Goal: Transaction & Acquisition: Book appointment/travel/reservation

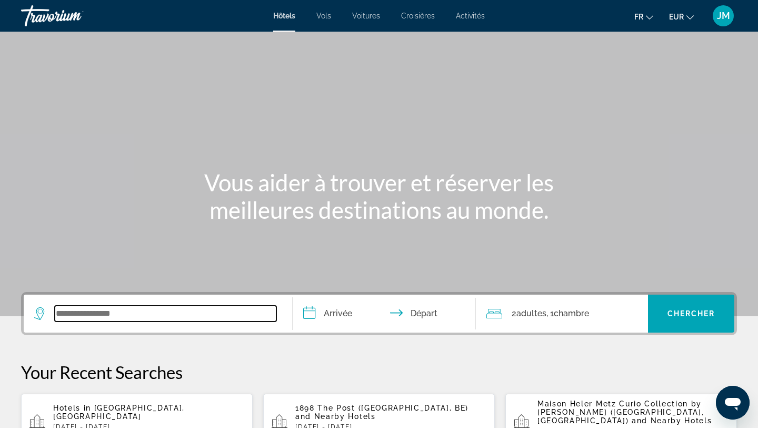
click at [198, 307] on input "Search widget" at bounding box center [166, 313] width 222 height 16
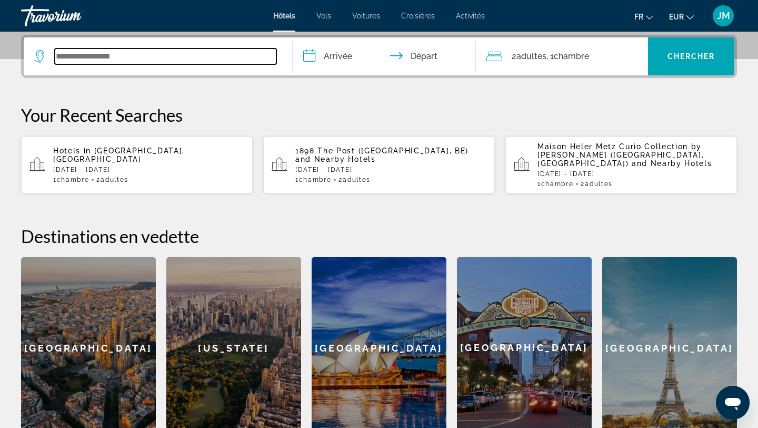
scroll to position [258, 0]
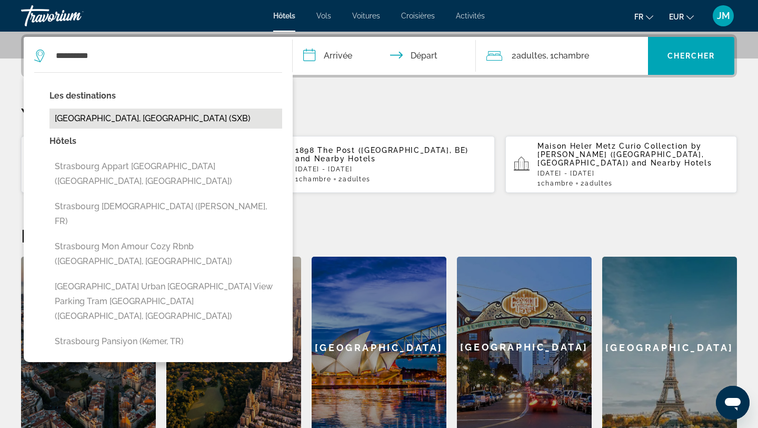
click at [151, 123] on button "[GEOGRAPHIC_DATA], [GEOGRAPHIC_DATA] (SXB)" at bounding box center [166, 119] width 233 height 20
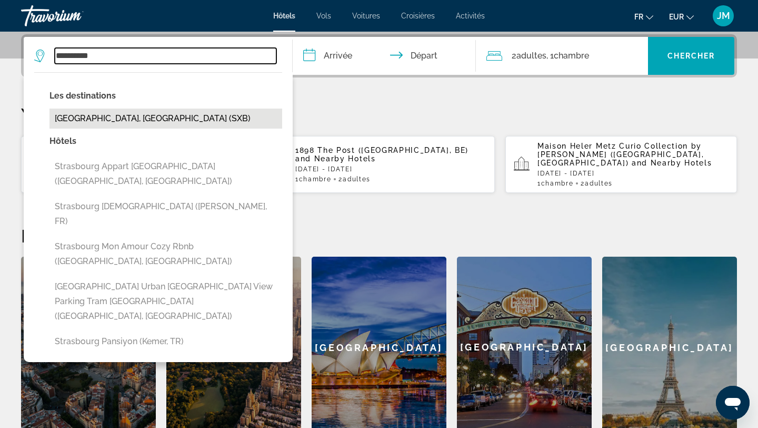
type input "**********"
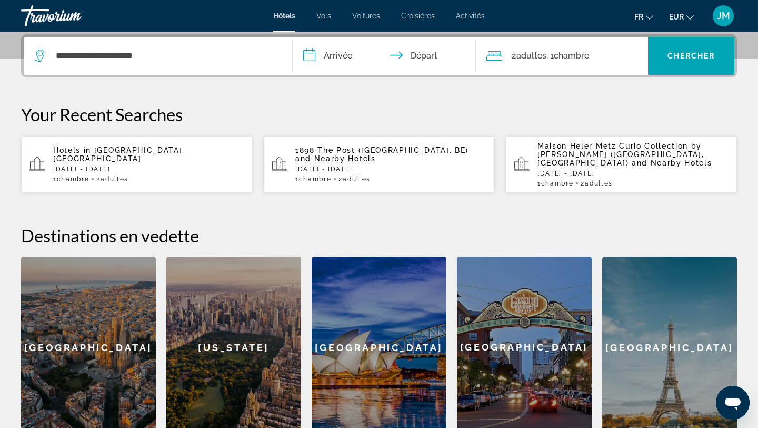
click at [338, 54] on input "**********" at bounding box center [387, 57] width 188 height 41
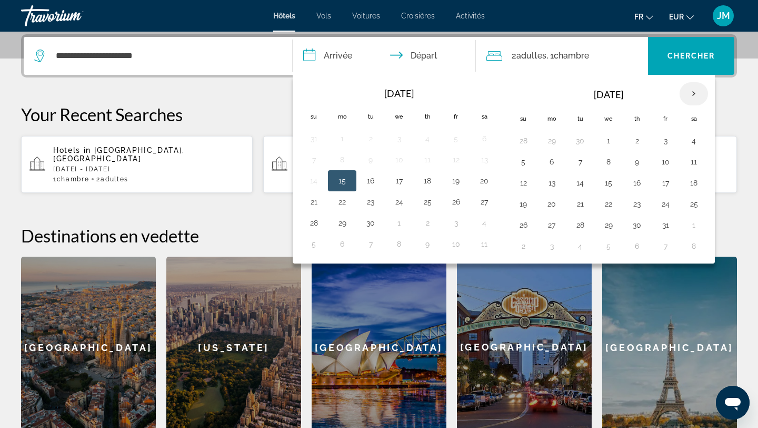
click at [698, 83] on th "Next month" at bounding box center [694, 93] width 28 height 23
click at [668, 226] on button "28" at bounding box center [665, 225] width 17 height 15
click at [529, 247] on button "30" at bounding box center [523, 246] width 17 height 15
type input "**********"
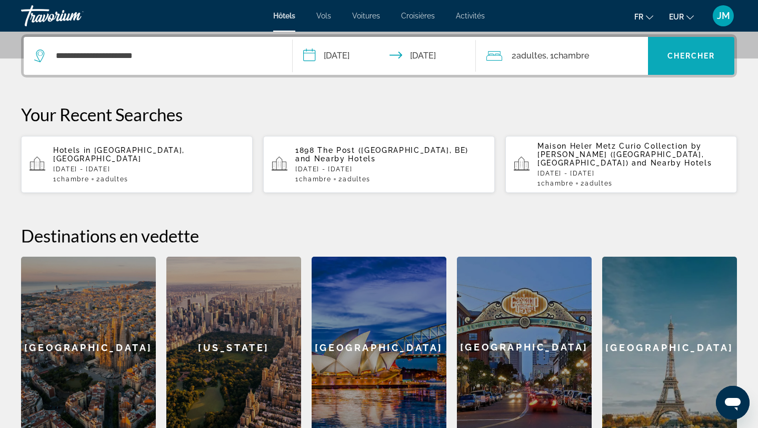
click at [665, 53] on span "Search widget" at bounding box center [691, 55] width 86 height 25
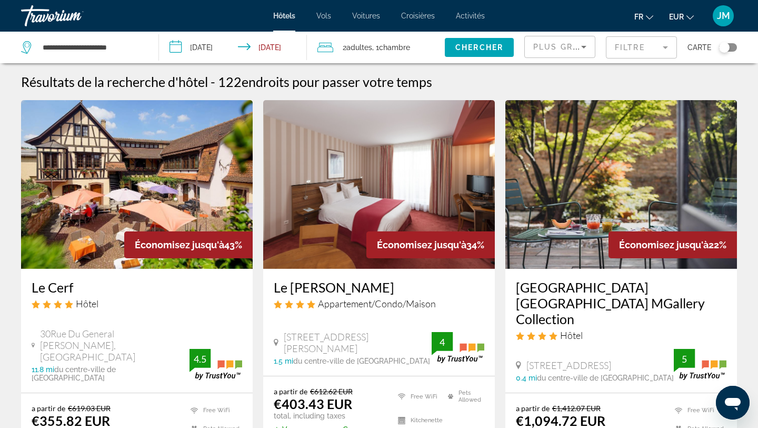
click at [635, 45] on mat-form-field "Filtre" at bounding box center [641, 47] width 71 height 22
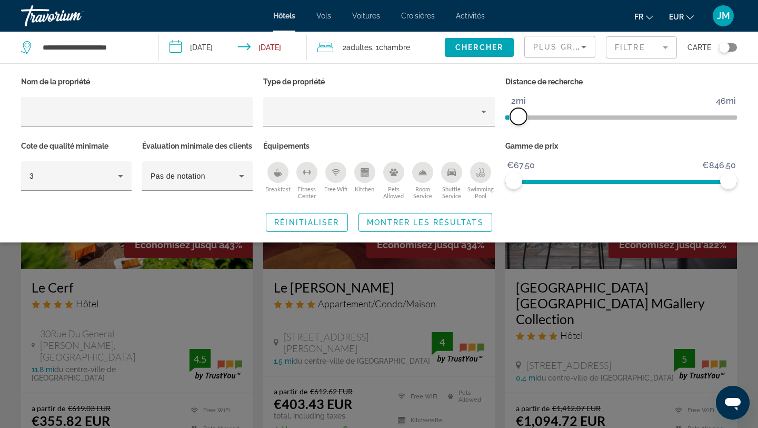
drag, startPoint x: 652, startPoint y: 113, endPoint x: 521, endPoint y: 113, distance: 130.6
click at [521, 113] on span "ngx-slider" at bounding box center [518, 116] width 17 height 17
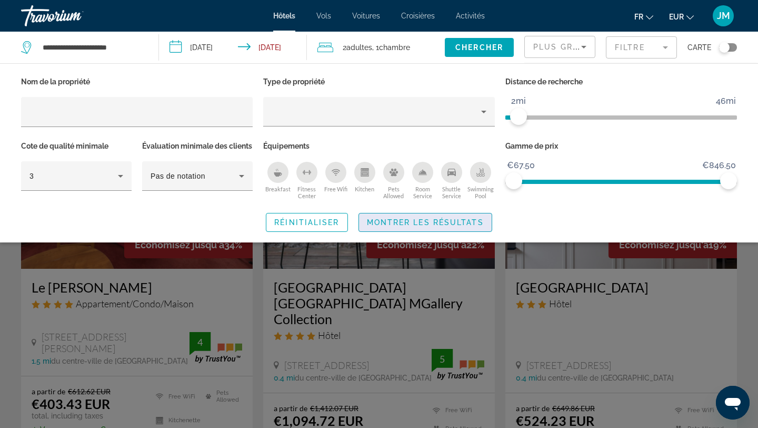
click at [448, 226] on span "Montrer les résultats" at bounding box center [425, 222] width 117 height 8
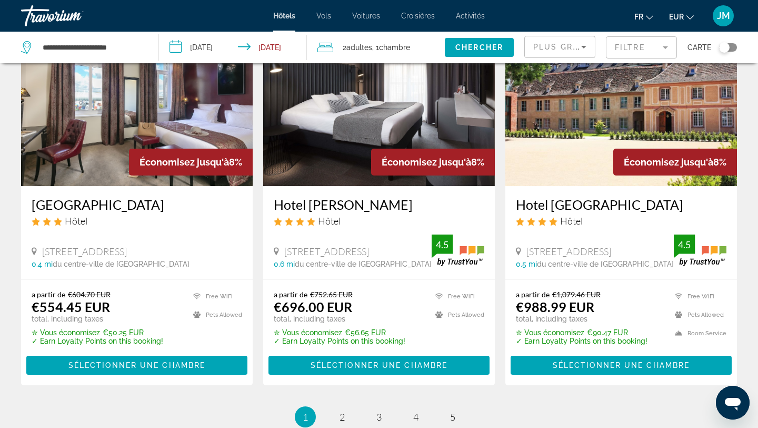
scroll to position [1327, 0]
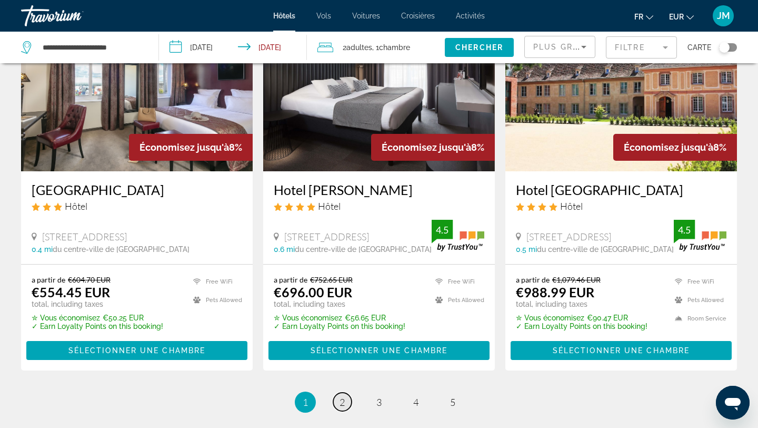
click at [343, 396] on span "2" at bounding box center [342, 402] width 5 height 12
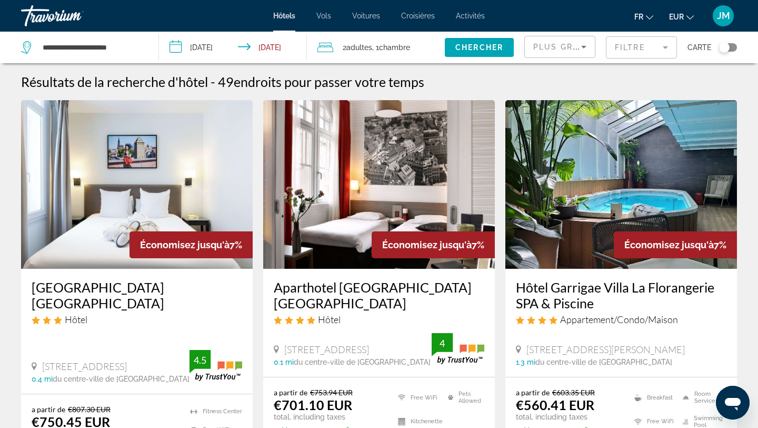
click at [568, 40] on div "Plus grandes économies" at bounding box center [560, 50] width 53 height 29
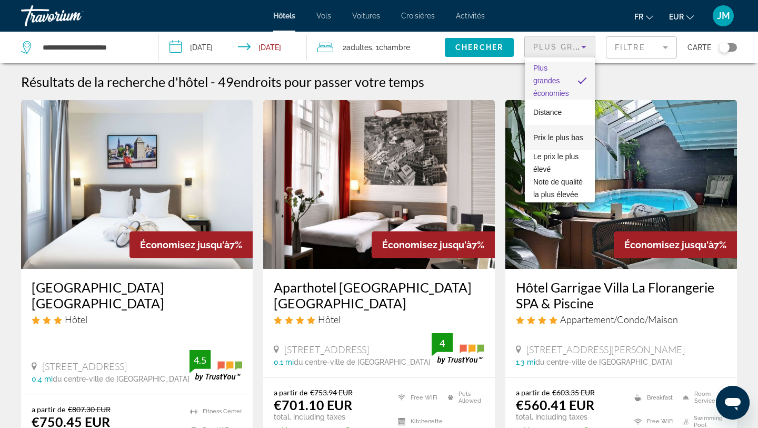
click at [566, 139] on span "Prix le plus bas" at bounding box center [559, 137] width 50 height 8
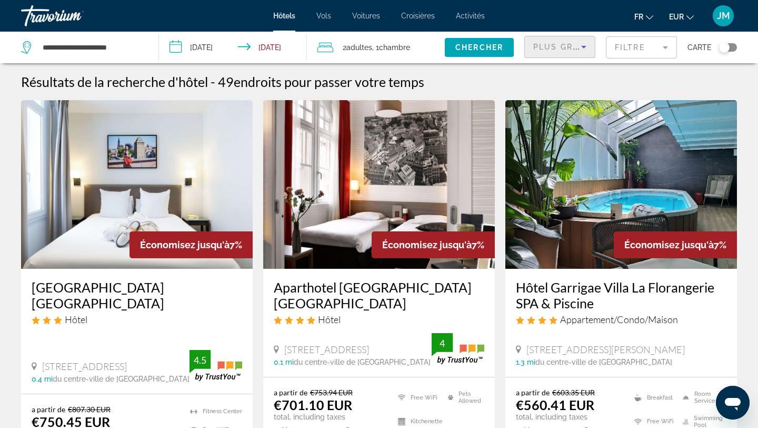
click at [654, 43] on mat-form-field "Filtre" at bounding box center [641, 47] width 71 height 22
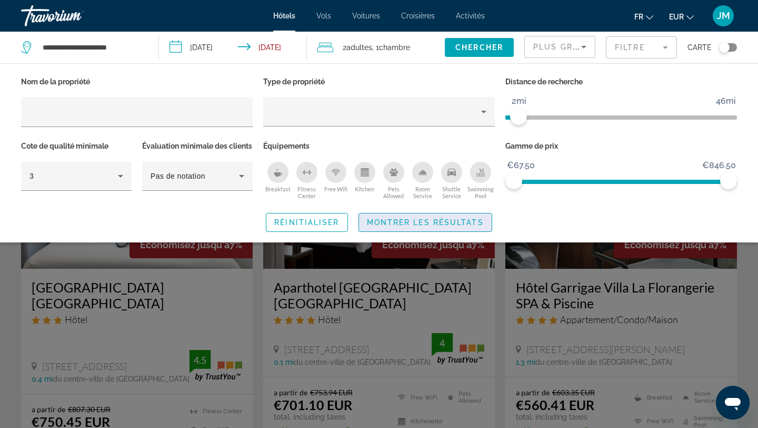
click at [399, 226] on span "Montrer les résultats" at bounding box center [425, 222] width 117 height 8
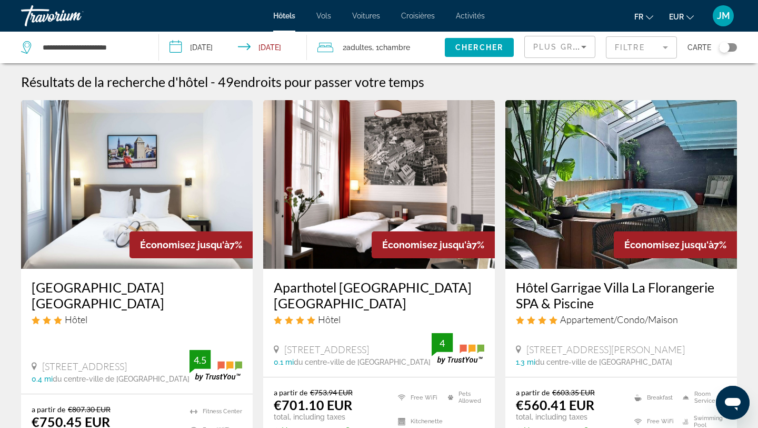
click at [655, 41] on mat-form-field "Filtre" at bounding box center [641, 47] width 71 height 22
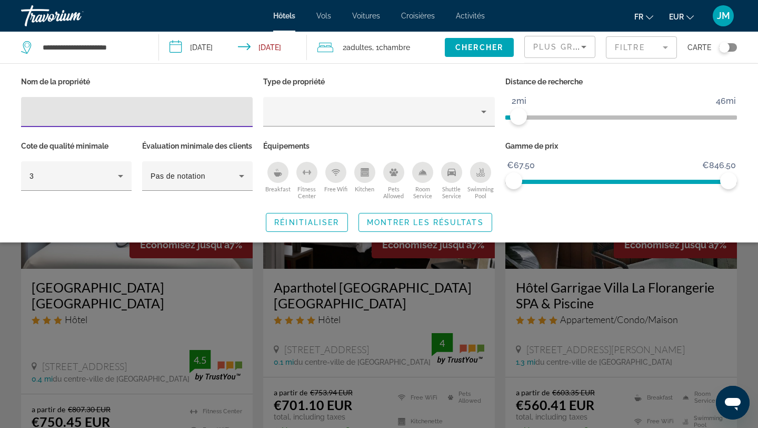
click at [290, 46] on input "**********" at bounding box center [235, 49] width 153 height 35
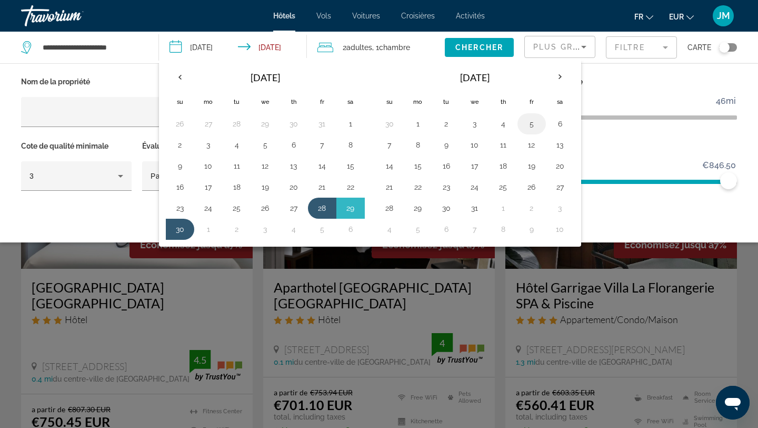
click at [534, 130] on button "5" at bounding box center [532, 123] width 17 height 15
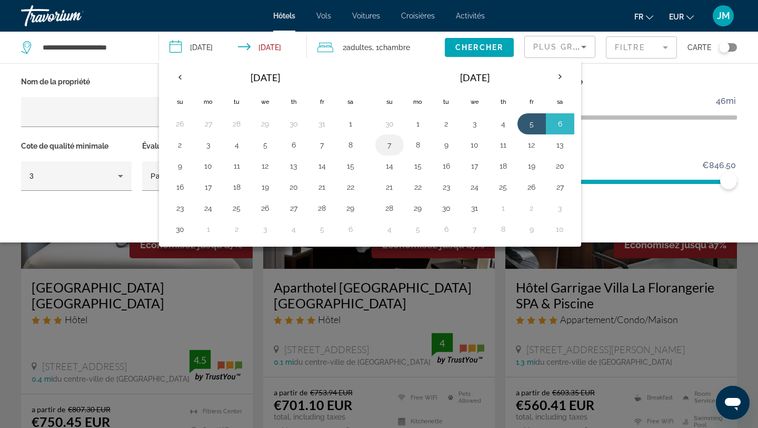
click at [393, 140] on button "7" at bounding box center [389, 144] width 17 height 15
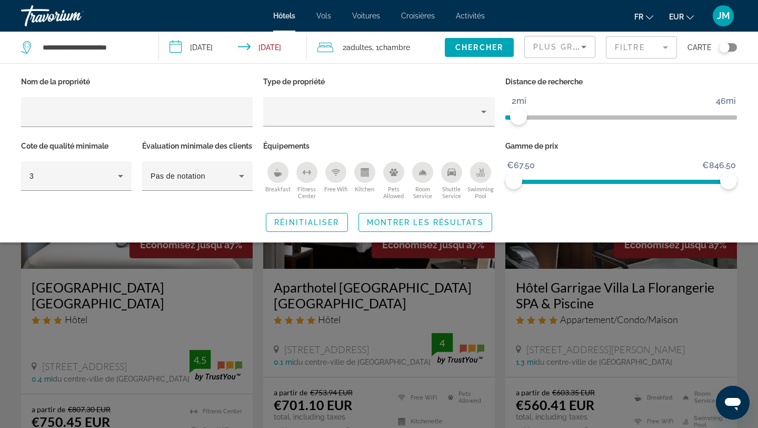
click at [418, 226] on span "Montrer les résultats" at bounding box center [425, 222] width 117 height 8
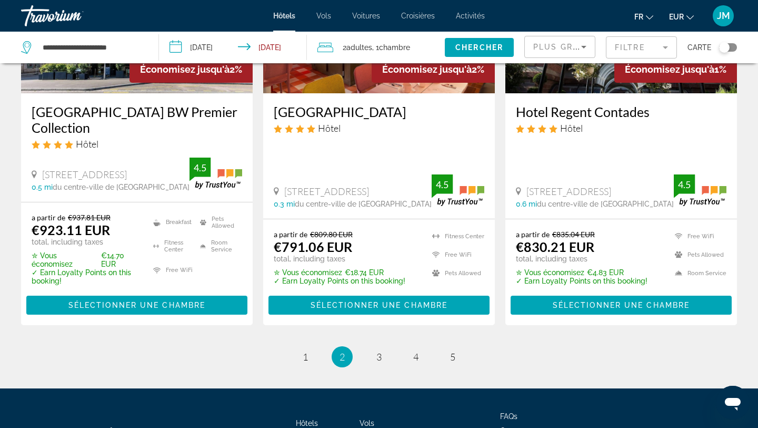
scroll to position [1422, 0]
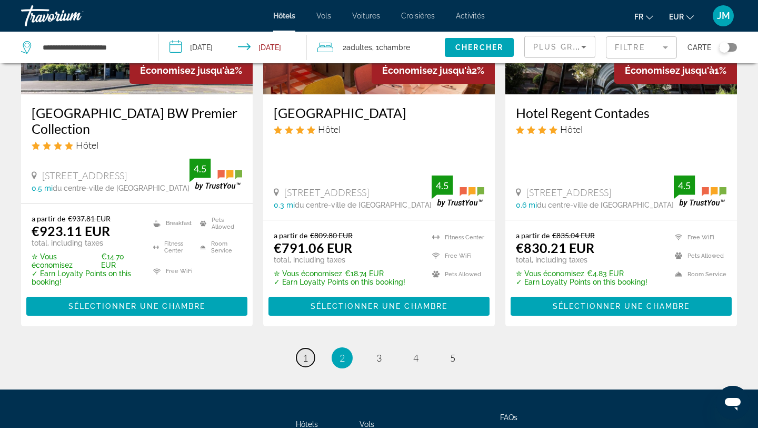
click at [308, 352] on link "page 1" at bounding box center [306, 357] width 18 height 18
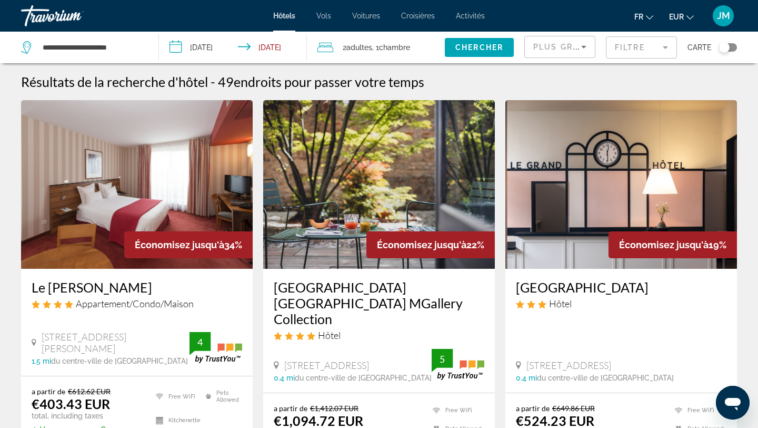
click at [587, 47] on icon "Sort by" at bounding box center [584, 47] width 13 height 13
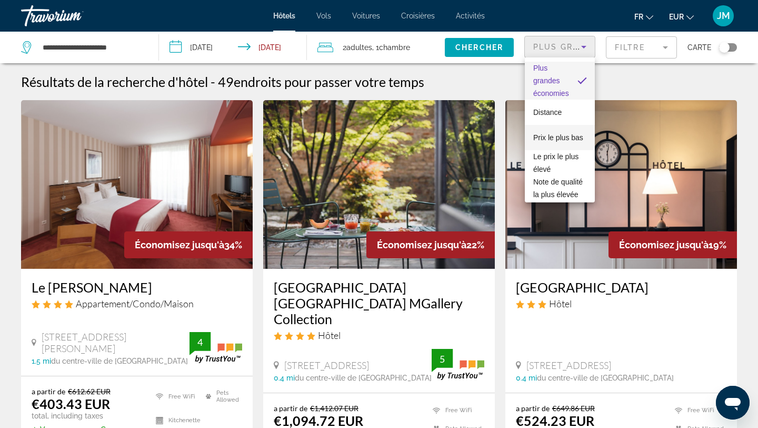
drag, startPoint x: 560, startPoint y: 152, endPoint x: 560, endPoint y: 130, distance: 22.1
click at [560, 130] on div "Plus grandes économies Distance Prix le plus bas Le prix le plus élevé Note de …" at bounding box center [560, 129] width 70 height 145
click at [560, 130] on mat-option "Prix le plus bas" at bounding box center [560, 137] width 70 height 25
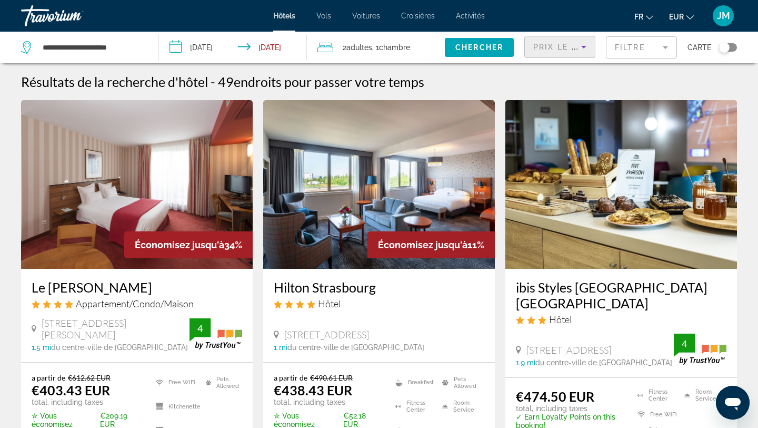
click at [582, 42] on icon "Sort by" at bounding box center [584, 47] width 13 height 13
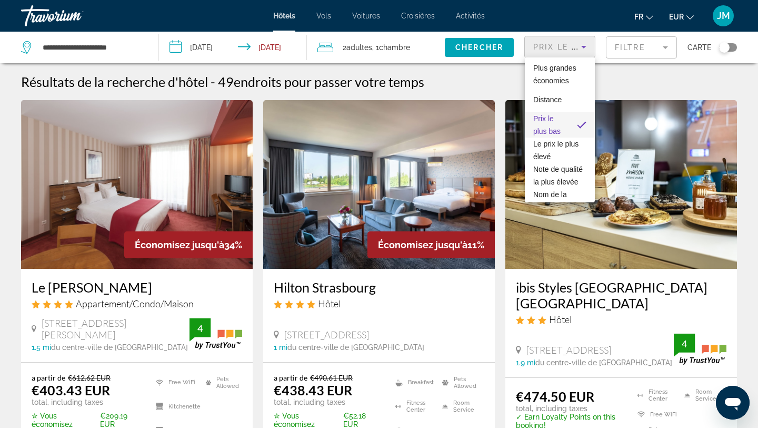
click at [646, 51] on div at bounding box center [379, 214] width 758 height 428
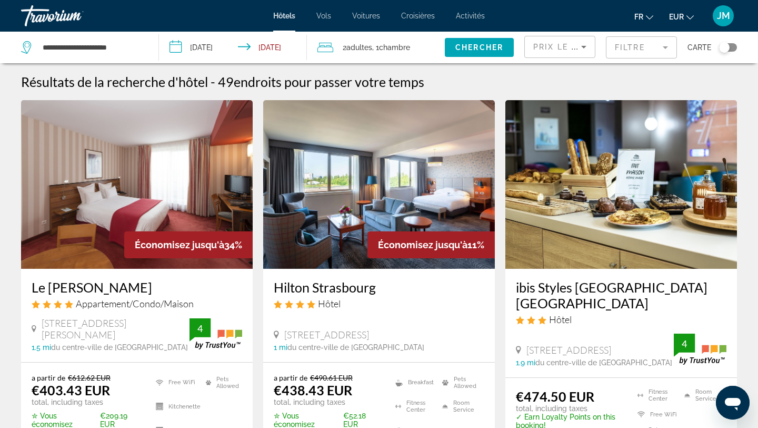
click at [245, 50] on input "**********" at bounding box center [235, 49] width 153 height 35
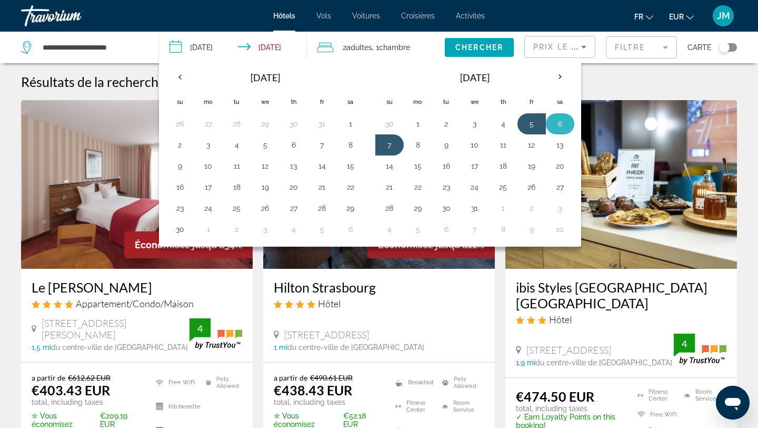
click at [561, 124] on button "6" at bounding box center [560, 123] width 17 height 15
click at [394, 146] on button "7" at bounding box center [389, 144] width 17 height 15
type input "**********"
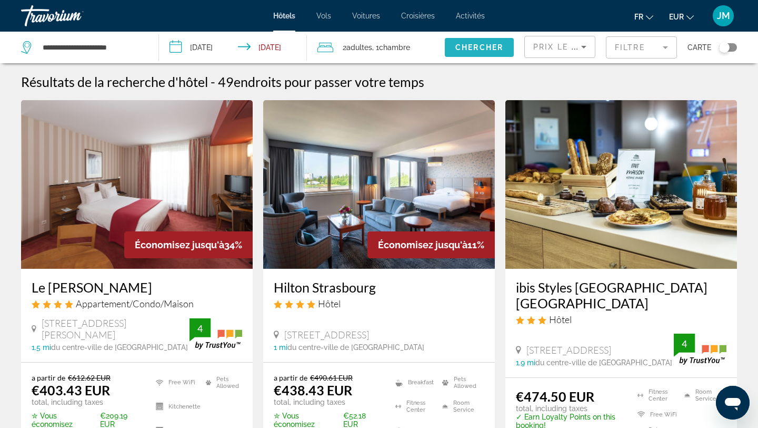
click at [469, 43] on span "Chercher" at bounding box center [480, 47] width 48 height 8
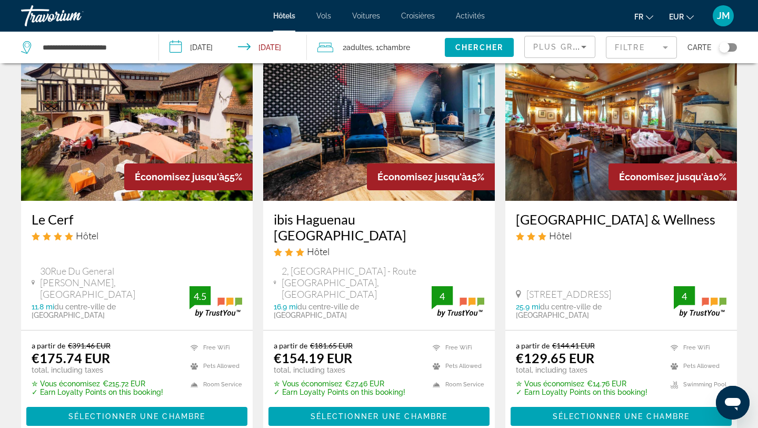
scroll to position [64, 0]
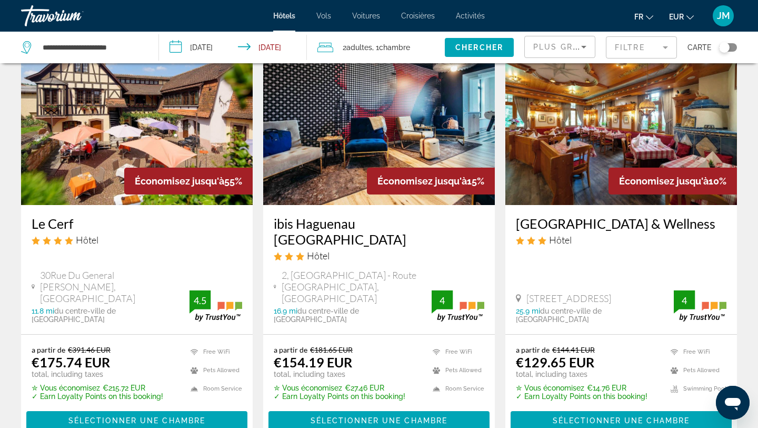
click at [638, 37] on mat-form-field "Filtre" at bounding box center [641, 47] width 71 height 22
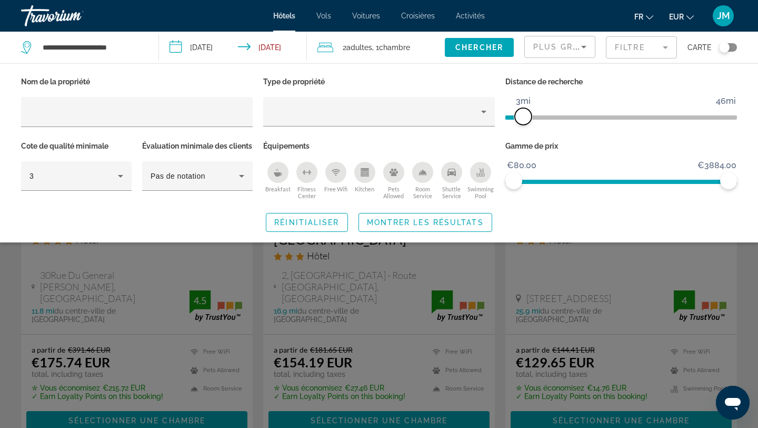
drag, startPoint x: 651, startPoint y: 115, endPoint x: 526, endPoint y: 115, distance: 125.4
click at [526, 115] on span "ngx-slider" at bounding box center [523, 116] width 17 height 17
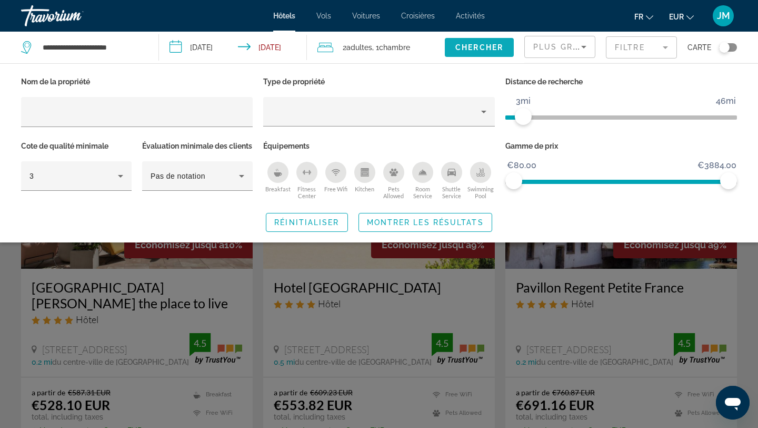
click at [483, 53] on span "Search widget" at bounding box center [479, 47] width 69 height 25
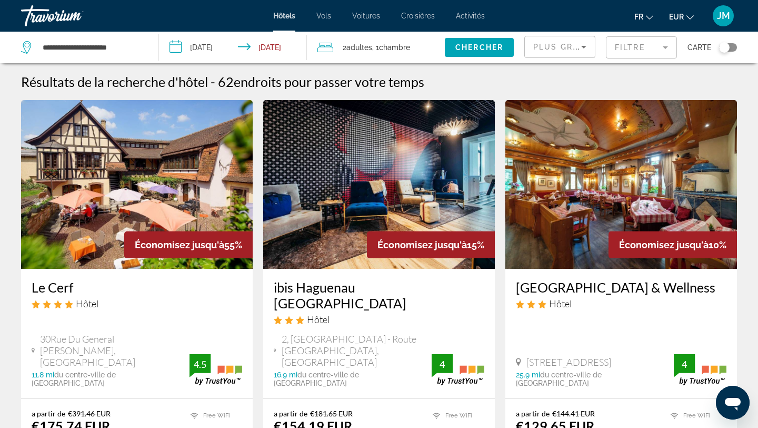
click at [620, 43] on mat-form-field "Filtre" at bounding box center [641, 47] width 71 height 22
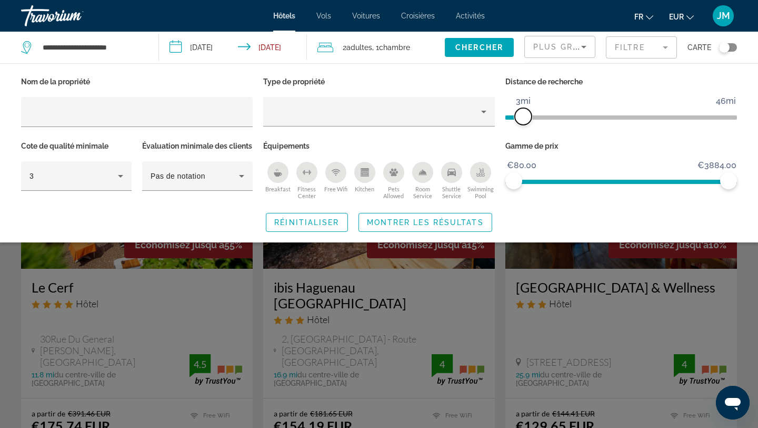
drag, startPoint x: 648, startPoint y: 110, endPoint x: 523, endPoint y: 109, distance: 125.4
click at [523, 109] on span "ngx-slider" at bounding box center [523, 116] width 17 height 17
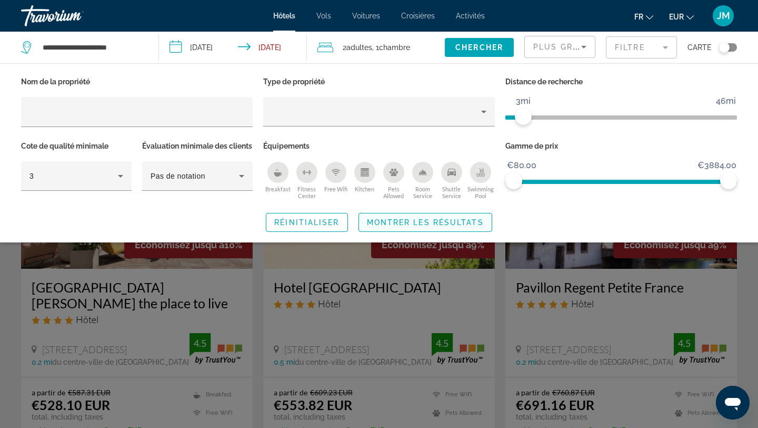
click at [451, 229] on span "Search widget" at bounding box center [425, 222] width 133 height 25
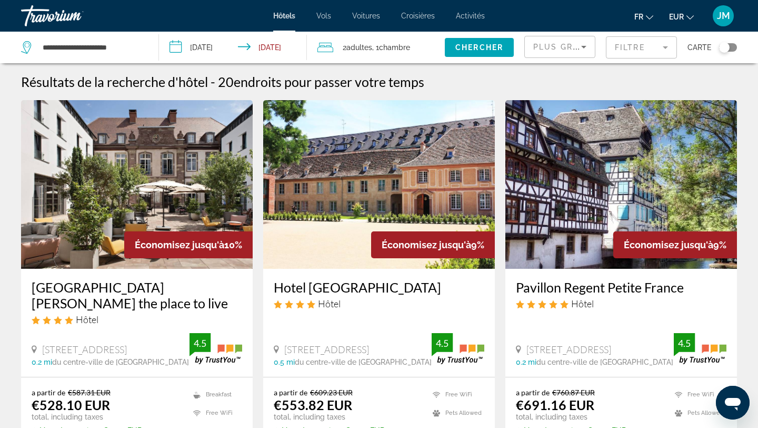
click at [621, 42] on mat-form-field "Filtre" at bounding box center [641, 47] width 71 height 22
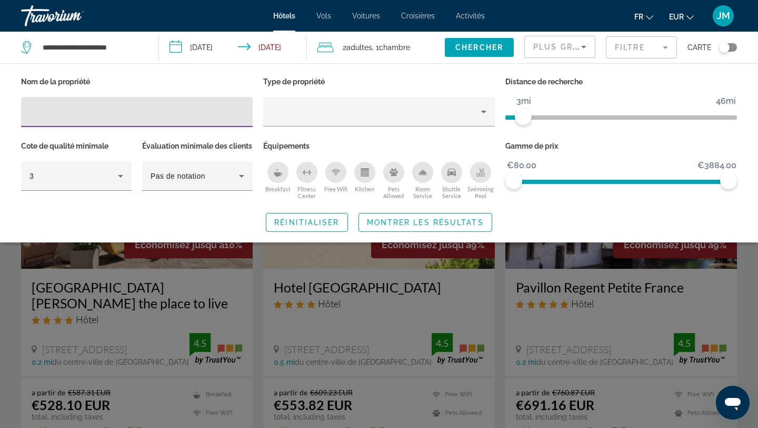
click at [630, 47] on mat-form-field "Filtre" at bounding box center [641, 47] width 71 height 22
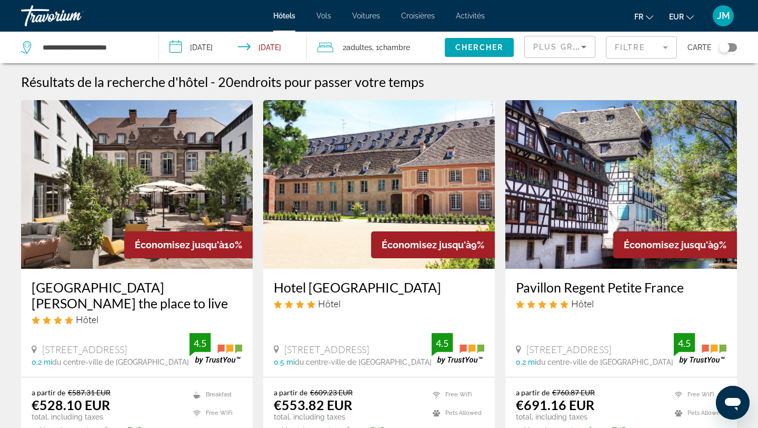
click at [629, 44] on mat-form-field "Filtre" at bounding box center [641, 47] width 71 height 22
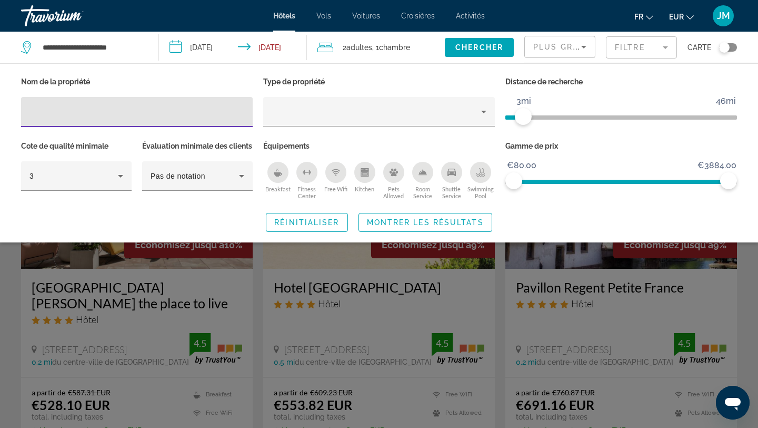
click at [580, 46] on icon "Sort by" at bounding box center [584, 47] width 13 height 13
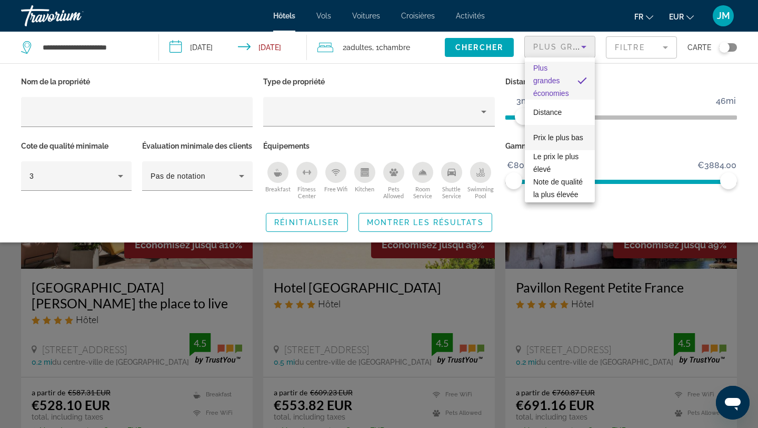
drag, startPoint x: 551, startPoint y: 157, endPoint x: 551, endPoint y: 128, distance: 29.5
click at [551, 128] on div "Plus grandes économies Distance Prix le plus bas Le prix le plus élevé Note de …" at bounding box center [560, 129] width 70 height 145
click at [551, 128] on mat-option "Prix le plus bas" at bounding box center [560, 137] width 70 height 25
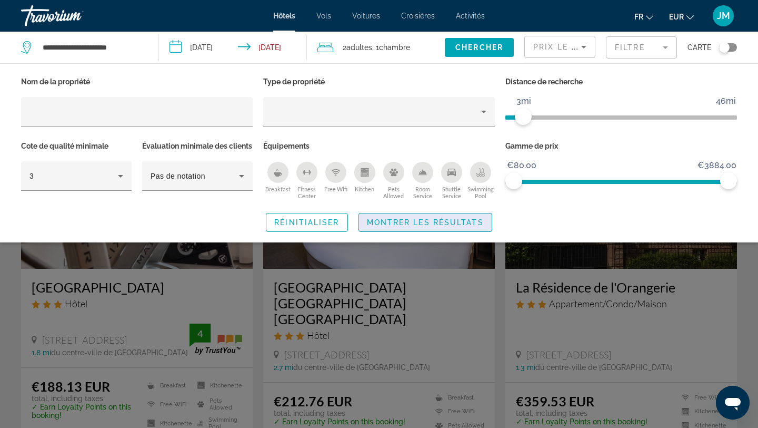
click at [433, 227] on span "Search widget" at bounding box center [425, 222] width 133 height 25
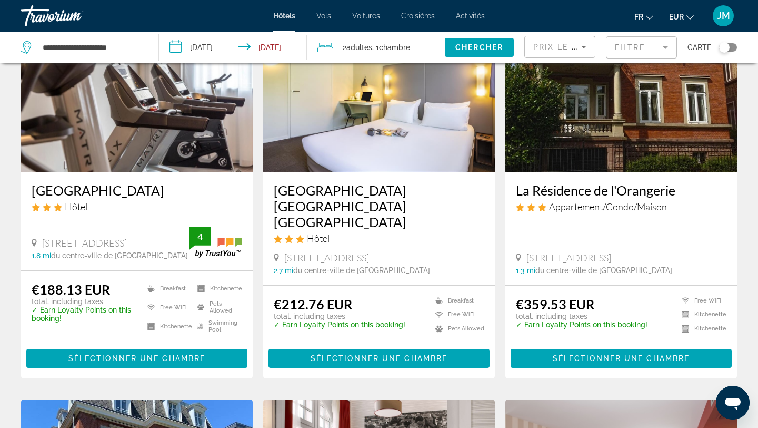
scroll to position [93, 0]
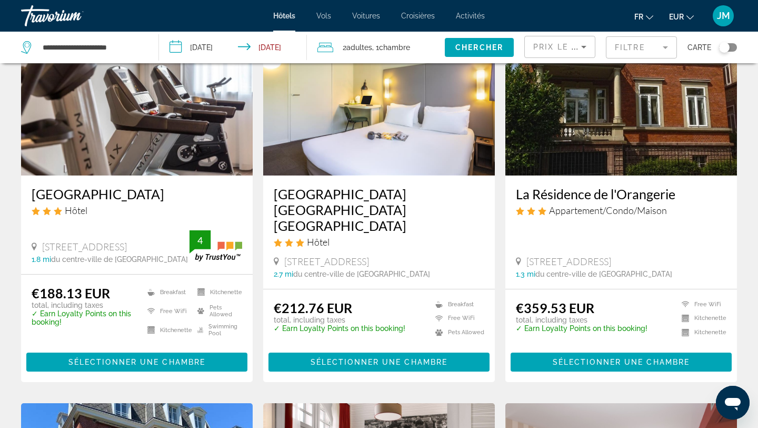
click at [158, 130] on img "Main content" at bounding box center [137, 91] width 232 height 169
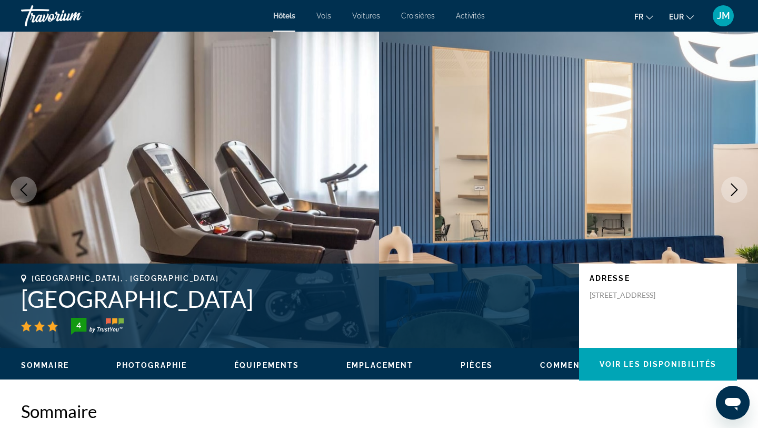
click at [730, 188] on icon "Next image" at bounding box center [734, 189] width 13 height 13
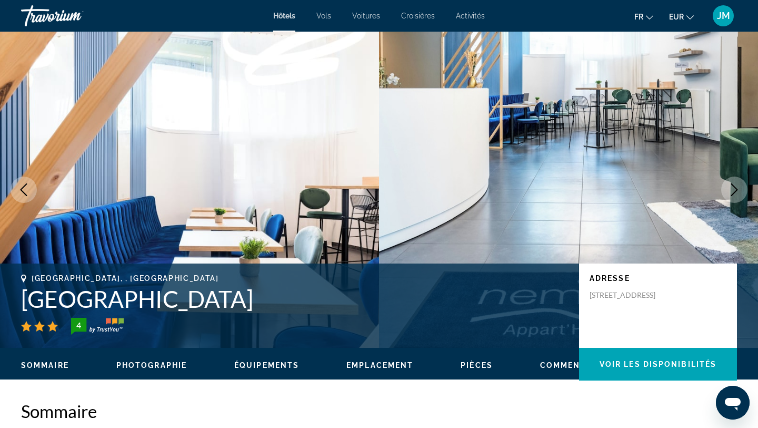
click at [730, 188] on icon "Next image" at bounding box center [734, 189] width 13 height 13
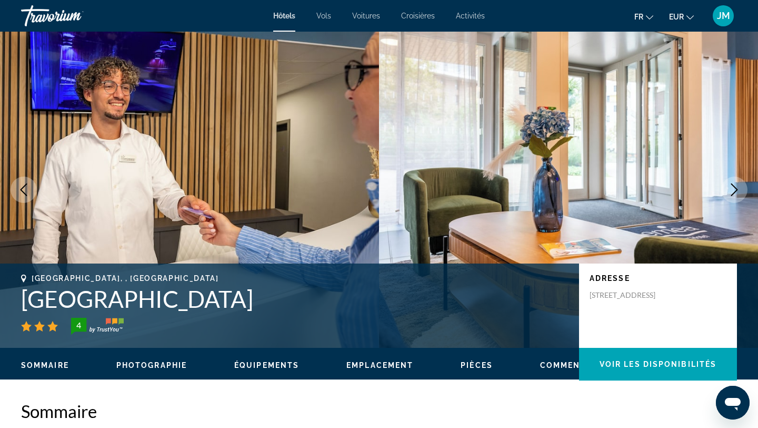
click at [730, 188] on icon "Next image" at bounding box center [734, 189] width 13 height 13
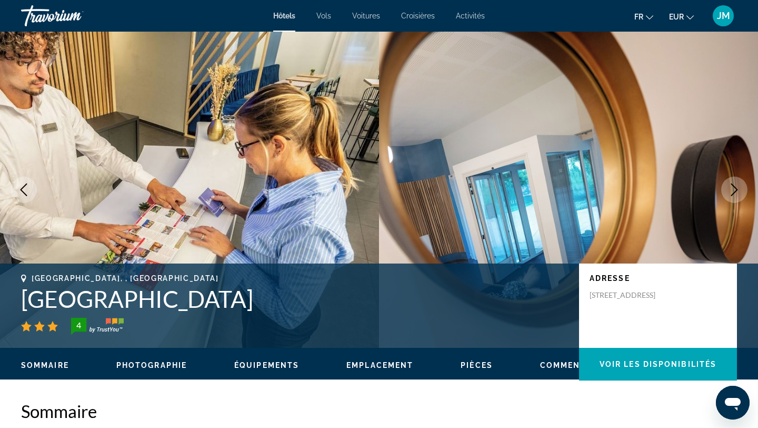
click at [730, 188] on icon "Next image" at bounding box center [734, 189] width 13 height 13
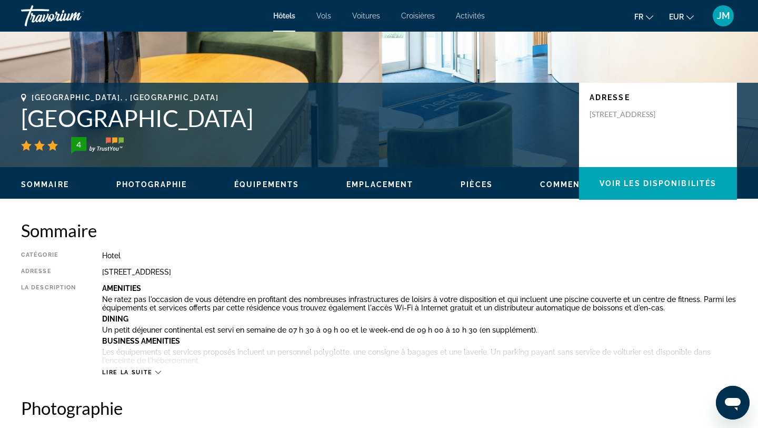
scroll to position [175, 0]
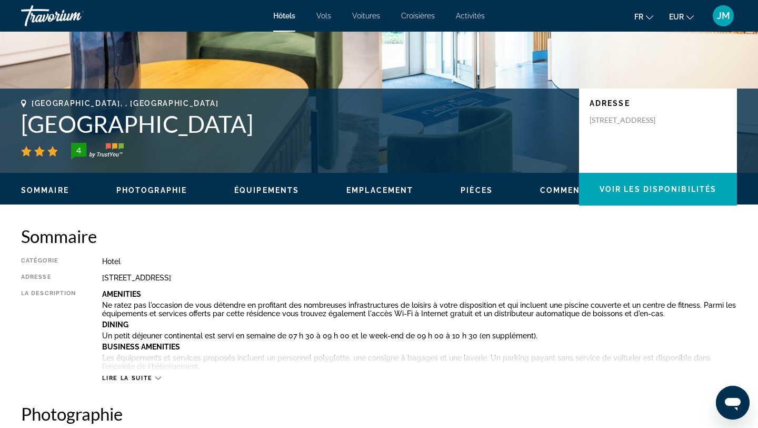
drag, startPoint x: 26, startPoint y: 120, endPoint x: 499, endPoint y: 131, distance: 473.6
click at [499, 131] on h1 "[GEOGRAPHIC_DATA]" at bounding box center [295, 123] width 548 height 27
copy h1 "[GEOGRAPHIC_DATA]"
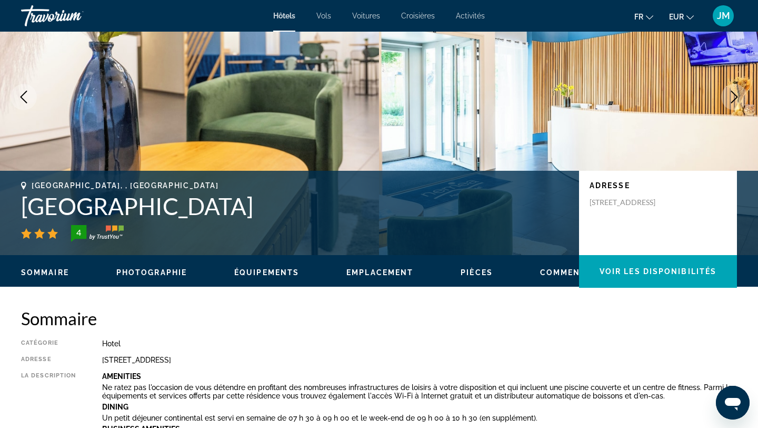
scroll to position [81, 0]
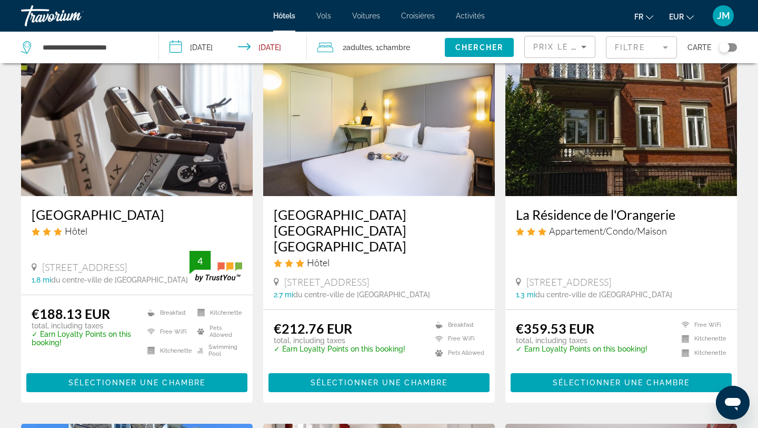
scroll to position [68, 0]
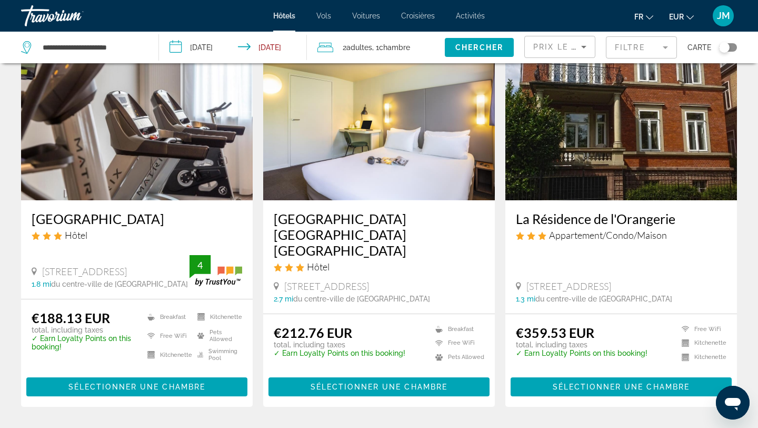
click at [124, 222] on h3 "[GEOGRAPHIC_DATA]" at bounding box center [137, 219] width 211 height 16
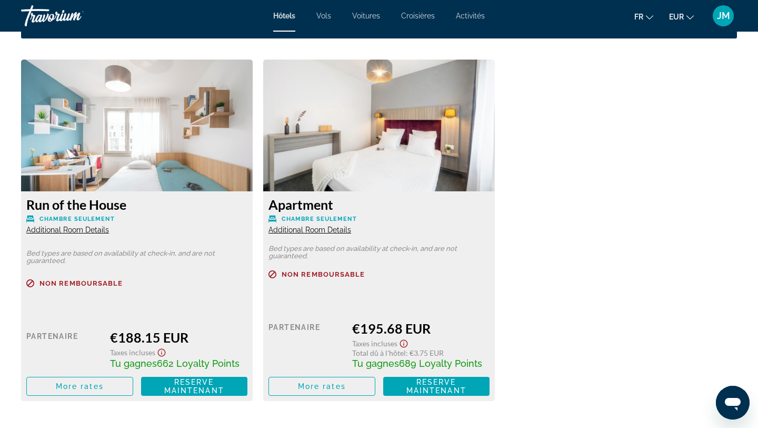
scroll to position [1437, 0]
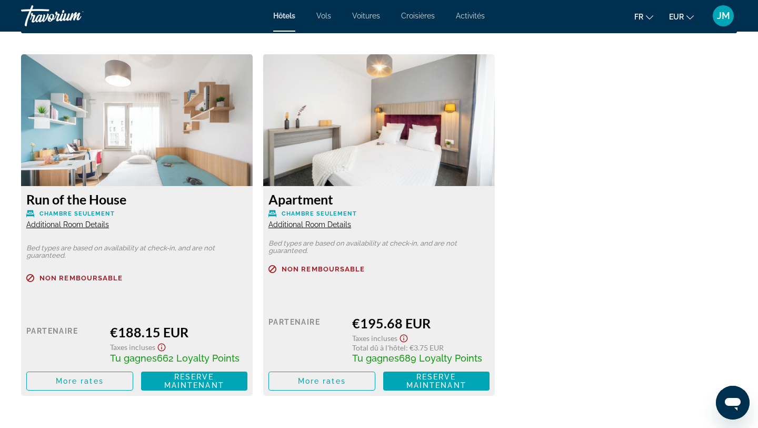
click at [92, 226] on span "Additional Room Details" at bounding box center [67, 224] width 83 height 8
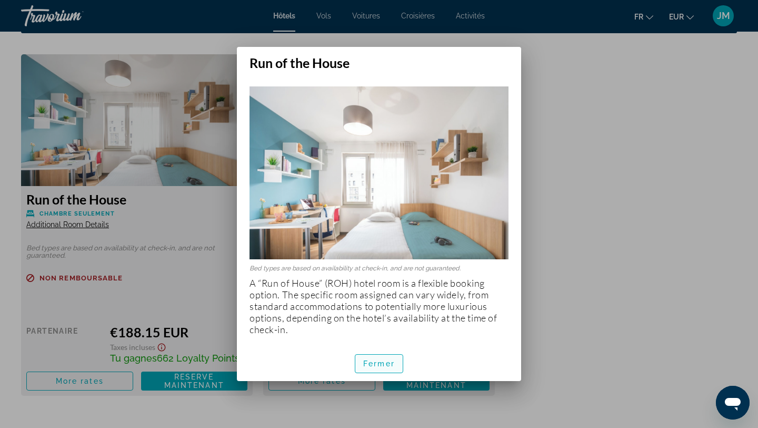
click at [376, 364] on span "Fermer" at bounding box center [379, 363] width 32 height 8
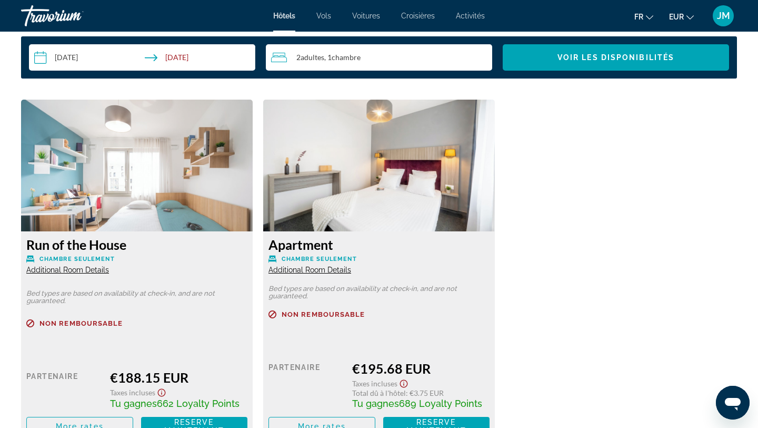
scroll to position [1380, 0]
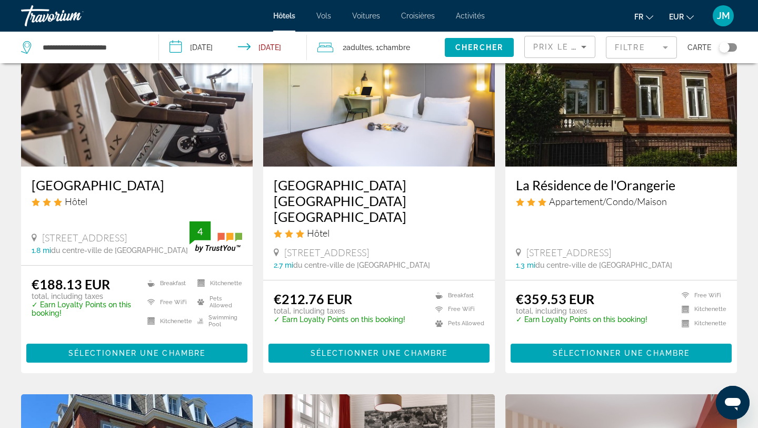
scroll to position [125, 0]
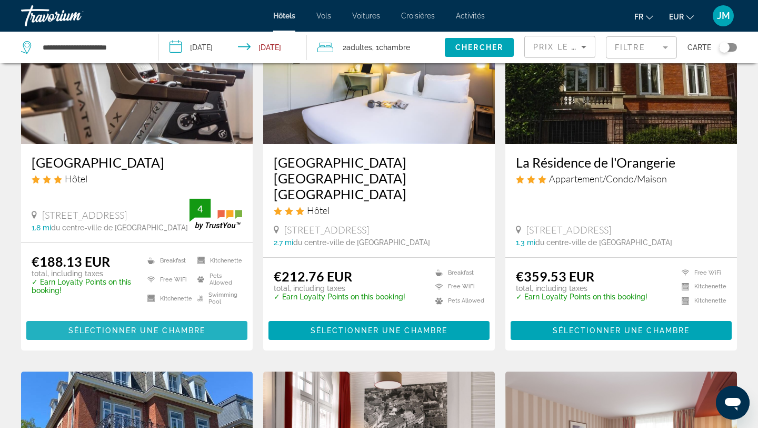
click at [219, 339] on span "Main content" at bounding box center [136, 330] width 221 height 25
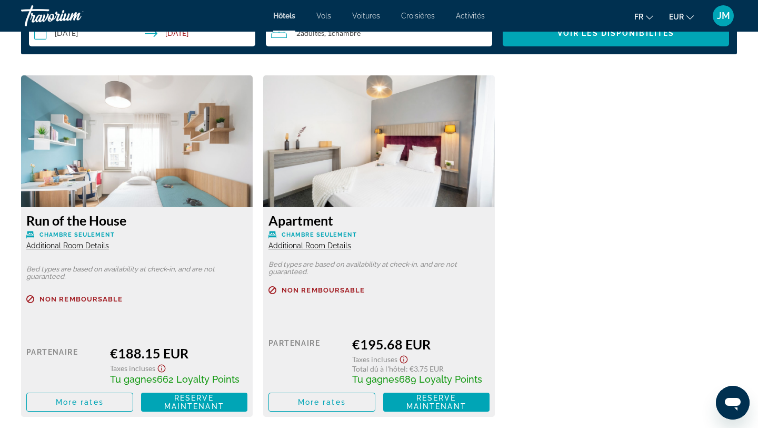
scroll to position [1409, 0]
